Goal: Transaction & Acquisition: Book appointment/travel/reservation

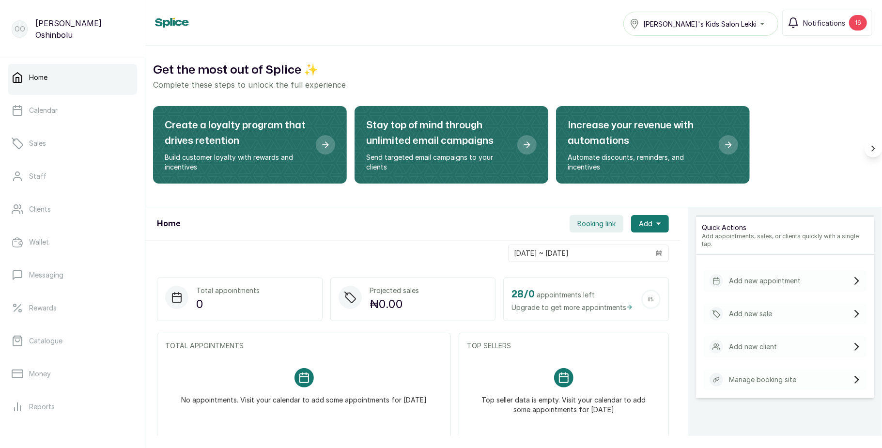
click at [578, 222] on span "Booking link" at bounding box center [597, 224] width 38 height 10
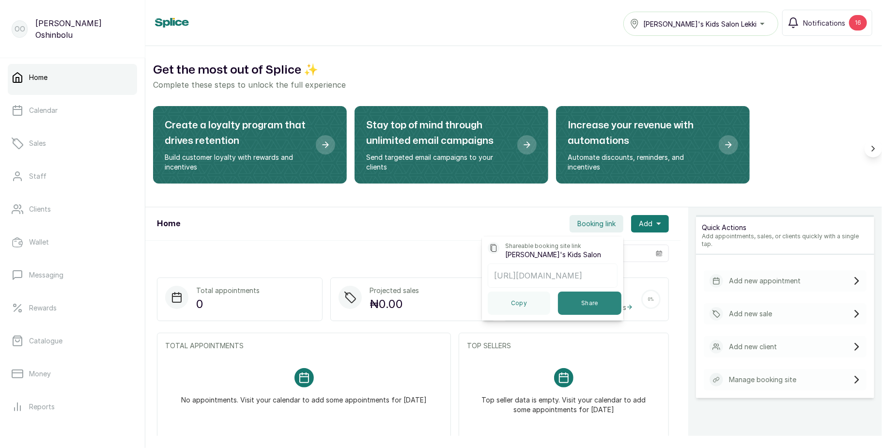
click at [581, 312] on button "Share" at bounding box center [589, 303] width 63 height 23
click at [76, 334] on link "Catalogue" at bounding box center [72, 341] width 129 height 27
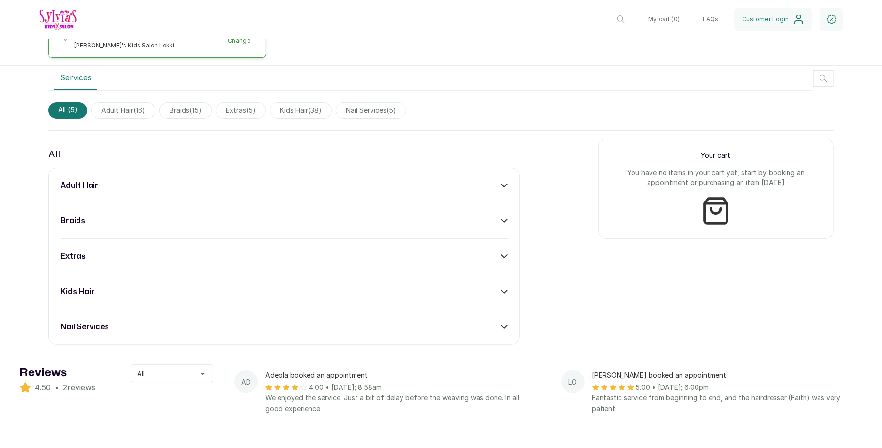
scroll to position [512, 0]
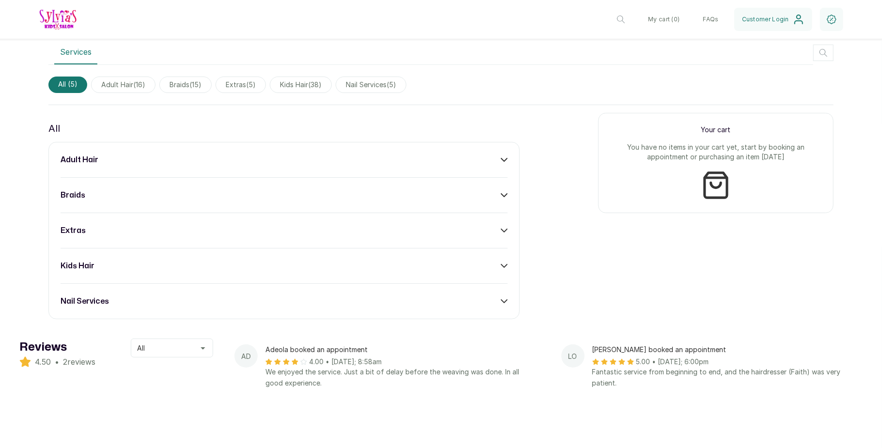
click at [483, 260] on div "kids hair" at bounding box center [284, 266] width 447 height 12
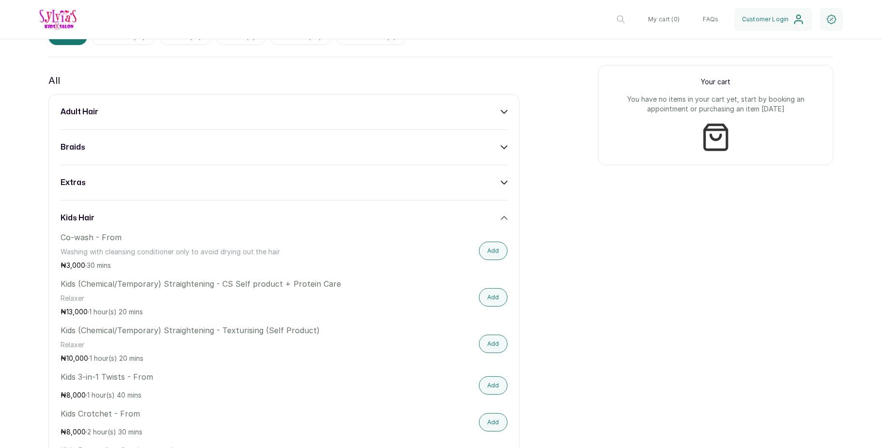
scroll to position [563, 0]
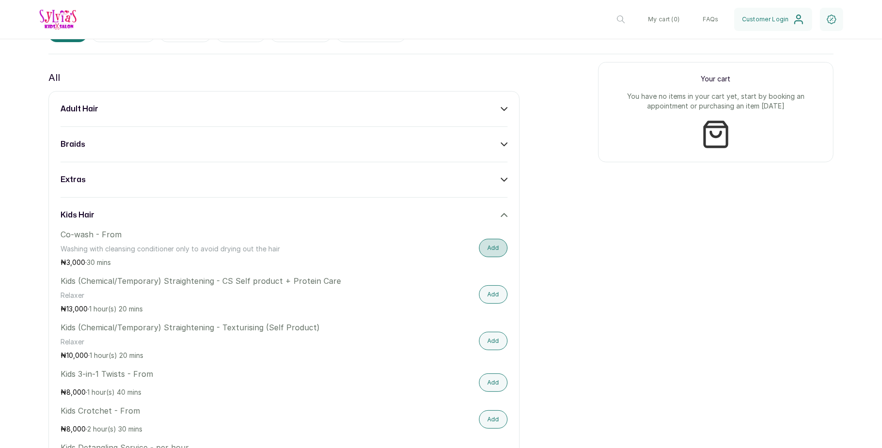
click at [488, 239] on button "Add" at bounding box center [493, 248] width 29 height 18
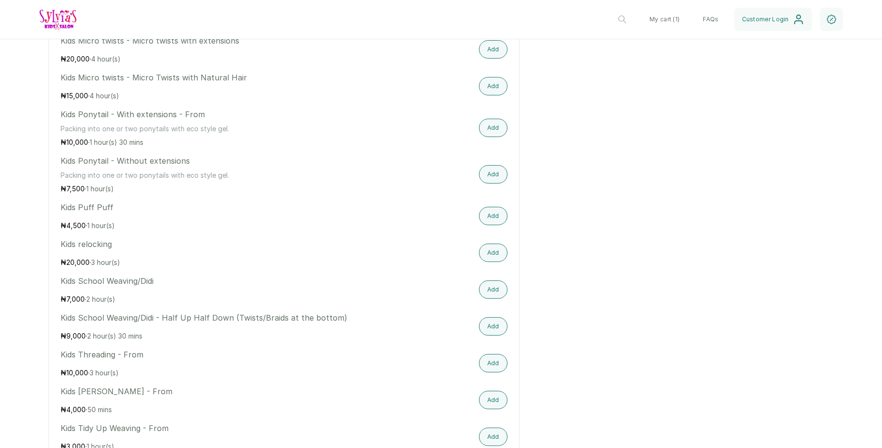
scroll to position [1498, 0]
click at [485, 280] on button "Add" at bounding box center [493, 289] width 29 height 18
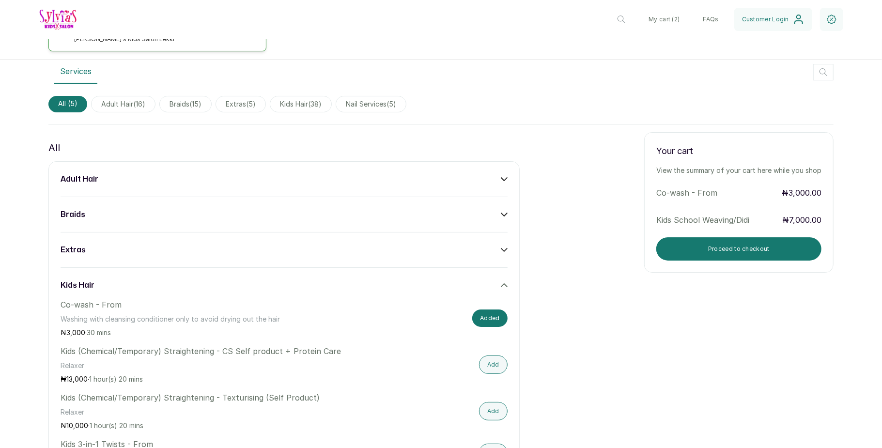
scroll to position [486, 0]
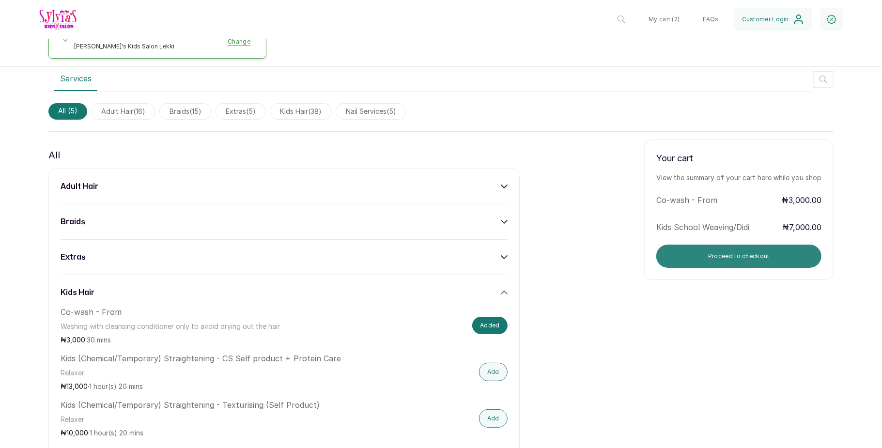
click at [712, 245] on button "Proceed to checkout" at bounding box center [739, 256] width 165 height 23
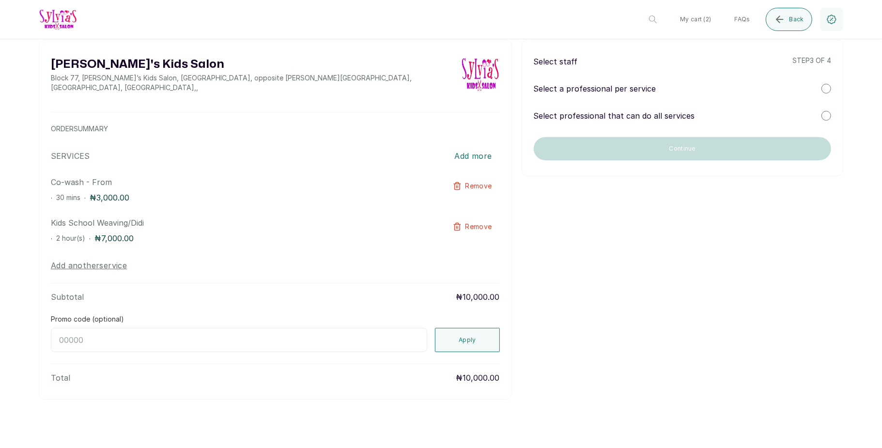
scroll to position [0, 0]
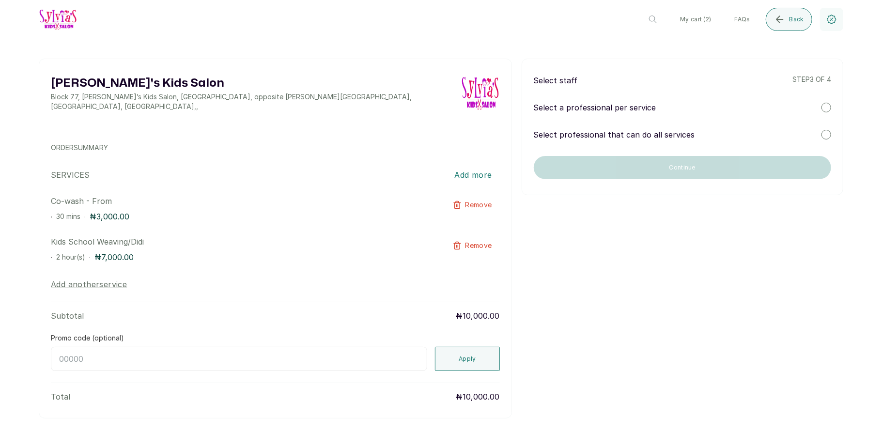
click at [822, 107] on div at bounding box center [827, 108] width 10 height 10
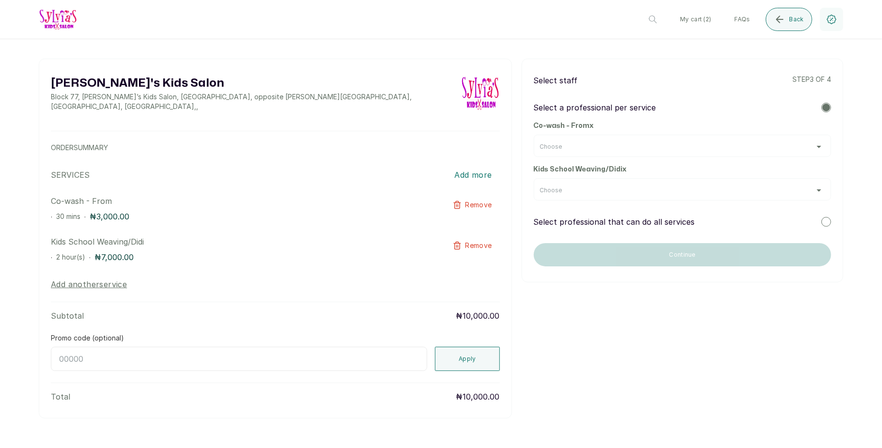
click at [768, 141] on div "Choose" at bounding box center [683, 146] width 298 height 22
click at [769, 150] on div "Choose" at bounding box center [682, 147] width 285 height 8
click at [807, 192] on div "Choose" at bounding box center [682, 191] width 285 height 8
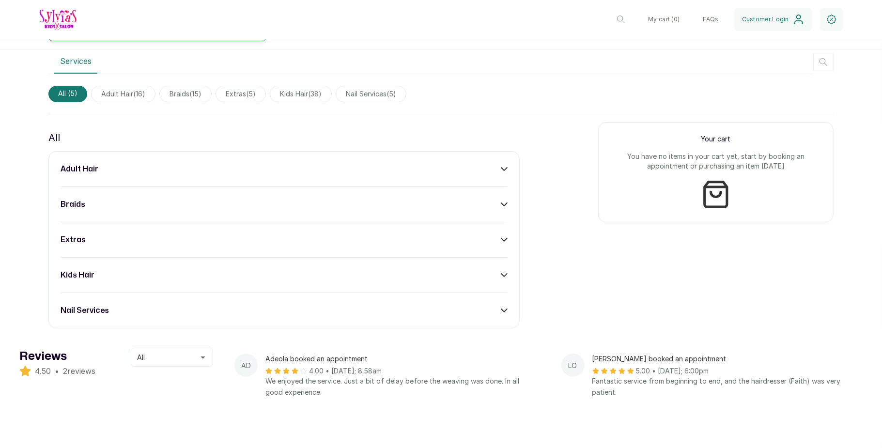
scroll to position [504, 0]
click at [489, 198] on div "braids" at bounding box center [284, 204] width 447 height 12
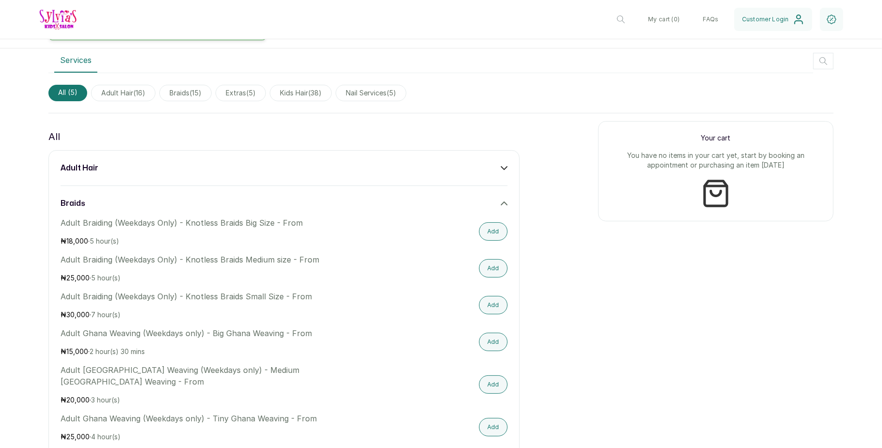
click at [497, 162] on div "adult hair" at bounding box center [284, 168] width 447 height 12
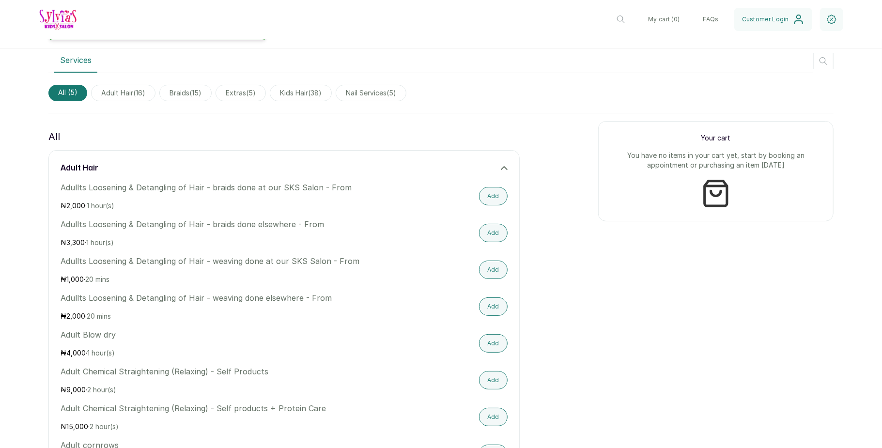
click at [497, 162] on div "adult hair" at bounding box center [284, 168] width 447 height 12
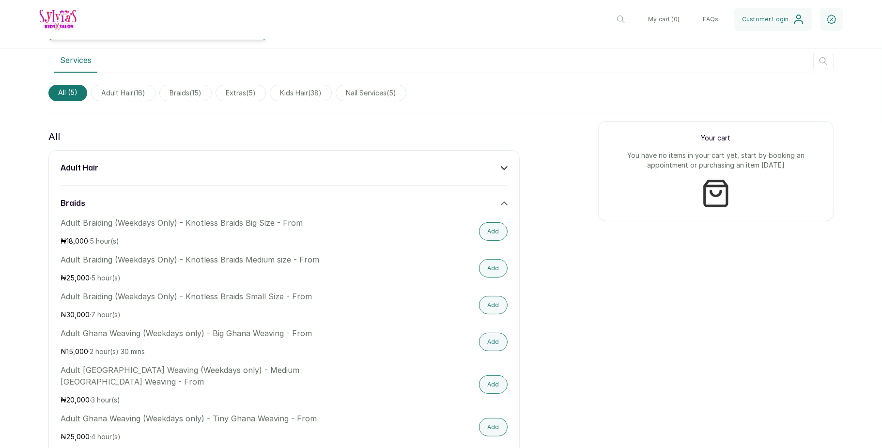
click at [501, 200] on icon at bounding box center [504, 203] width 7 height 7
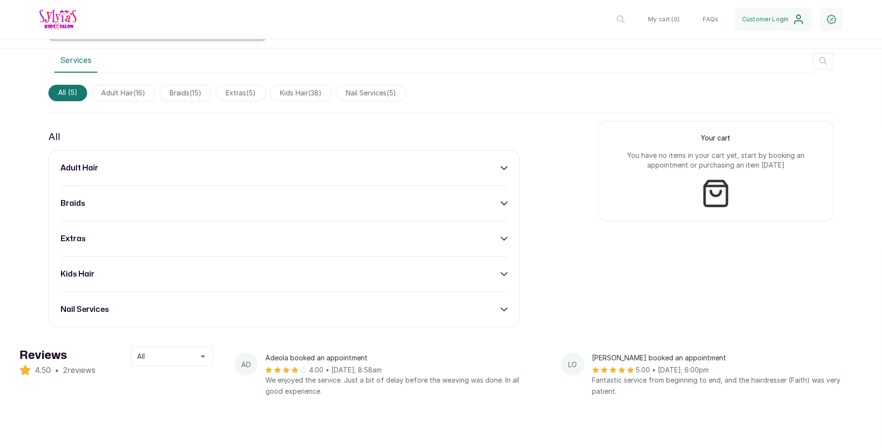
click at [476, 268] on div "kids hair" at bounding box center [284, 274] width 447 height 12
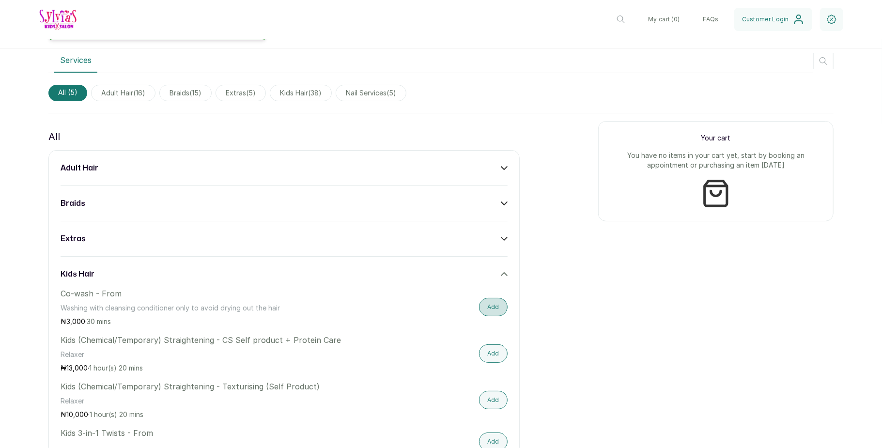
click at [485, 298] on button "Add" at bounding box center [493, 307] width 29 height 18
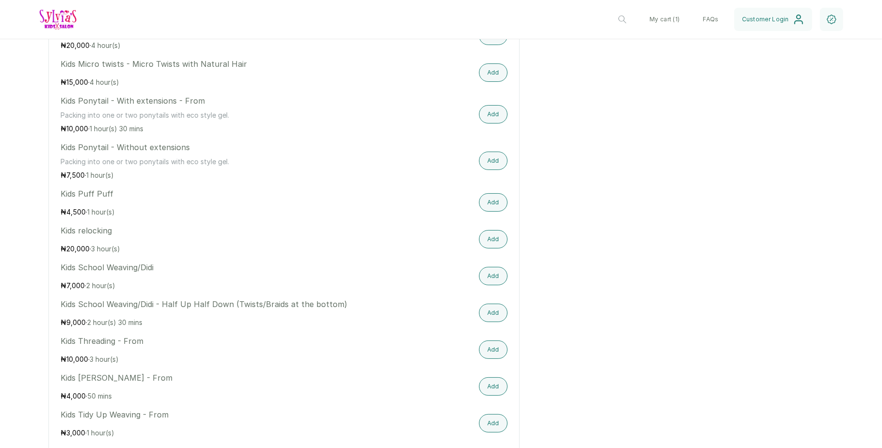
scroll to position [1512, 0]
click at [487, 266] on button "Add" at bounding box center [493, 275] width 29 height 18
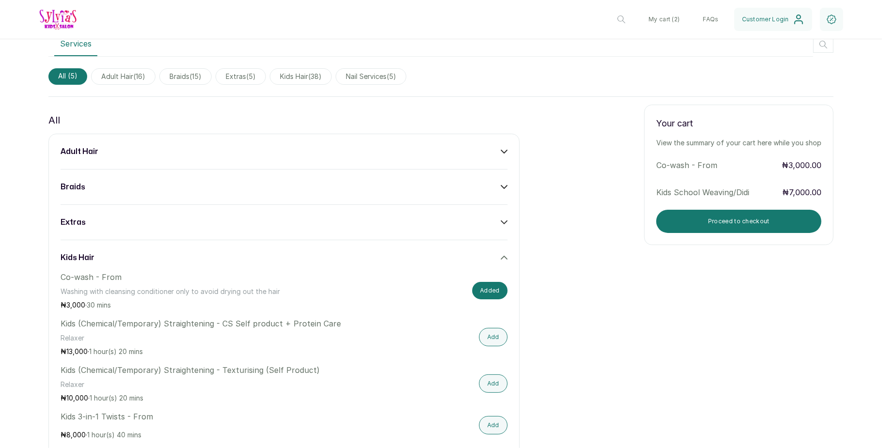
scroll to position [517, 0]
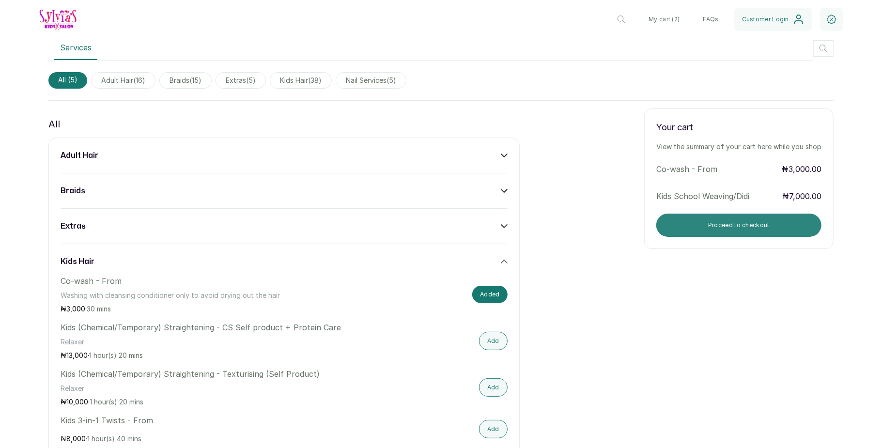
click at [704, 214] on button "Proceed to checkout" at bounding box center [739, 225] width 165 height 23
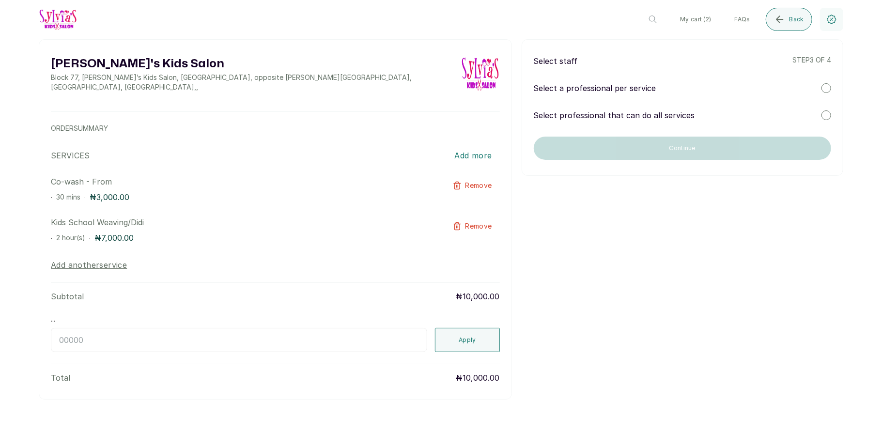
scroll to position [0, 0]
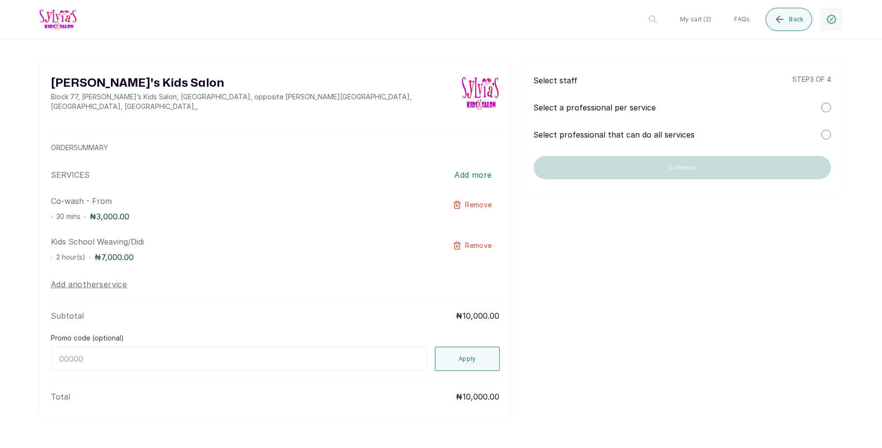
click at [822, 110] on div at bounding box center [827, 108] width 10 height 10
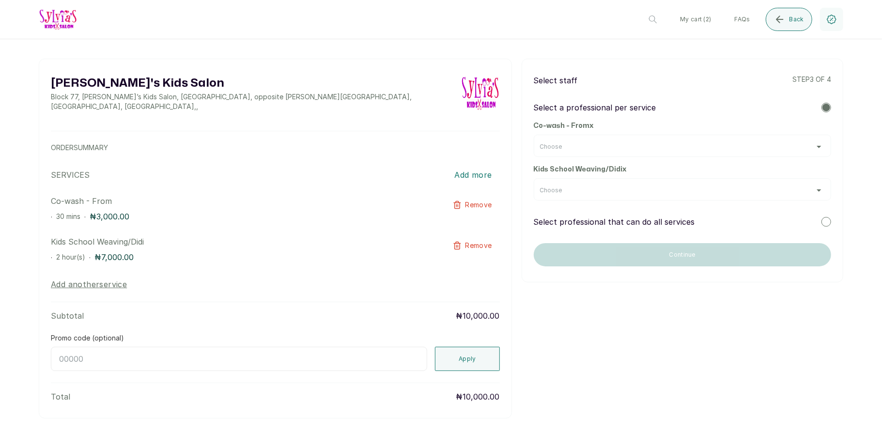
click at [723, 191] on div "Choose" at bounding box center [682, 191] width 285 height 8
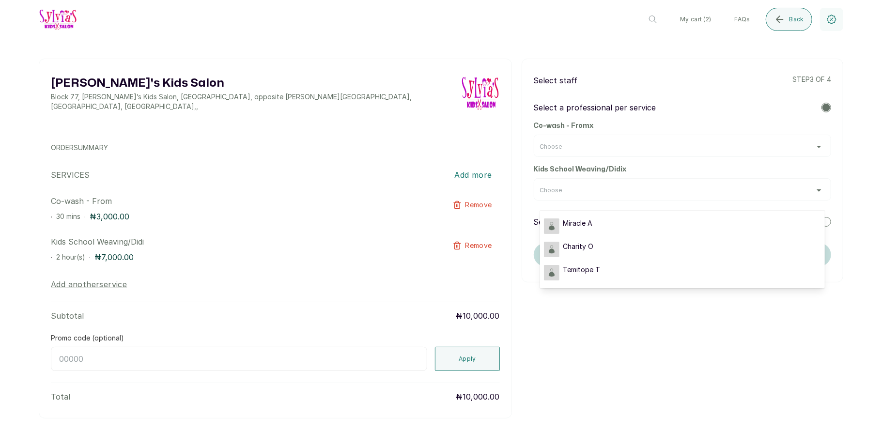
click at [708, 365] on div "Sylvia's Kids Salon Block 77, Sylvia’s Kids Salon, Admiralty Way, opposite Dela…" at bounding box center [441, 239] width 805 height 360
